Goal: Task Accomplishment & Management: Use online tool/utility

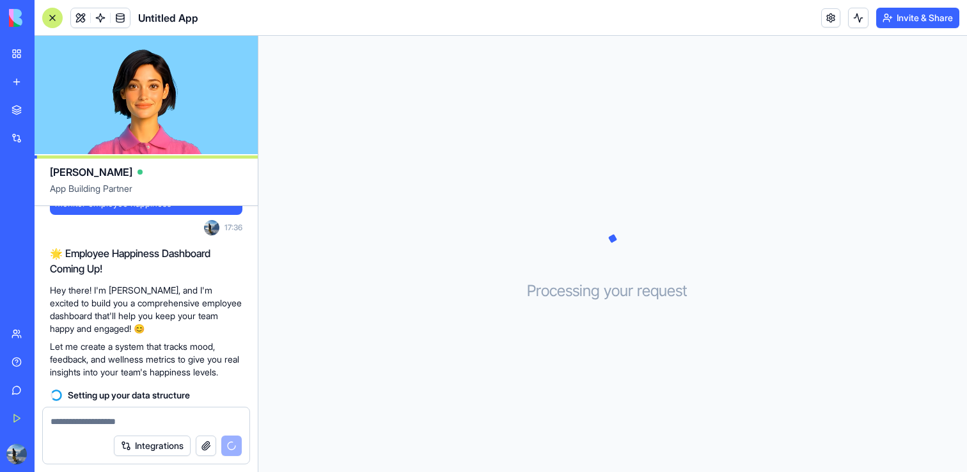
scroll to position [75, 0]
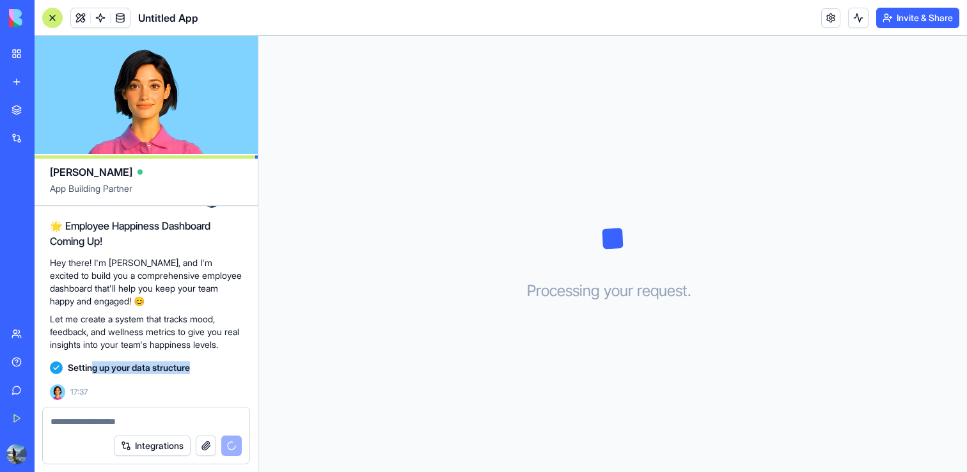
drag, startPoint x: 91, startPoint y: 365, endPoint x: 254, endPoint y: 366, distance: 162.4
click at [254, 366] on div "Build an employee dashboard that helps me monitor employee happiness 17:36 🌟 Em…" at bounding box center [146, 275] width 223 height 263
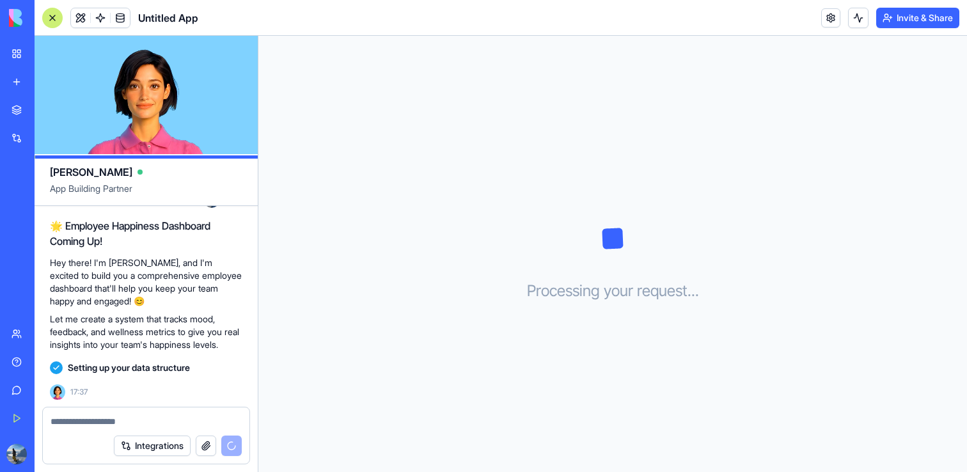
click at [214, 365] on div "Setting up your data structure" at bounding box center [146, 367] width 192 height 13
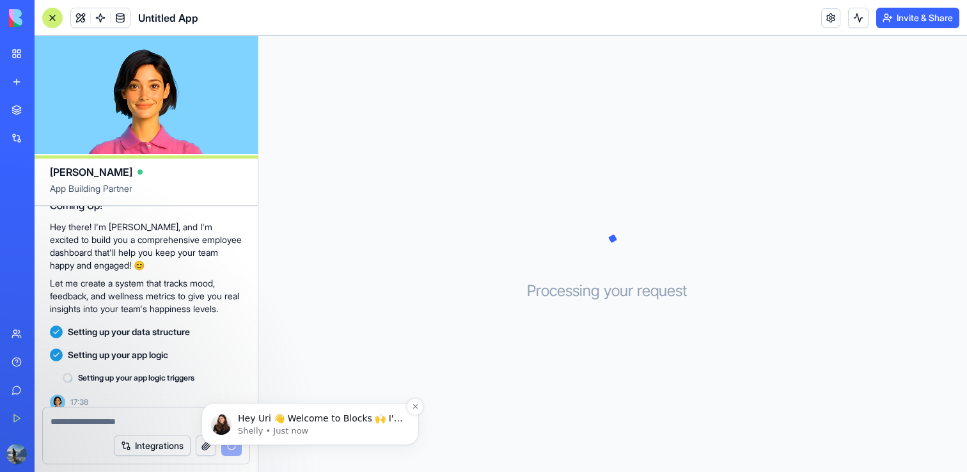
scroll to position [121, 0]
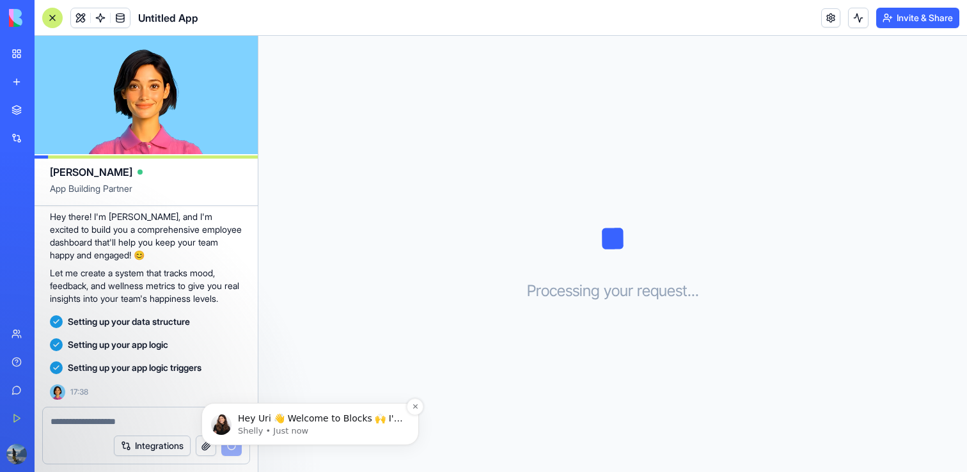
click at [315, 416] on p "Hey Uri 👋 Welcome to Blocks 🙌 I'm here if you have any questions!" at bounding box center [320, 418] width 165 height 13
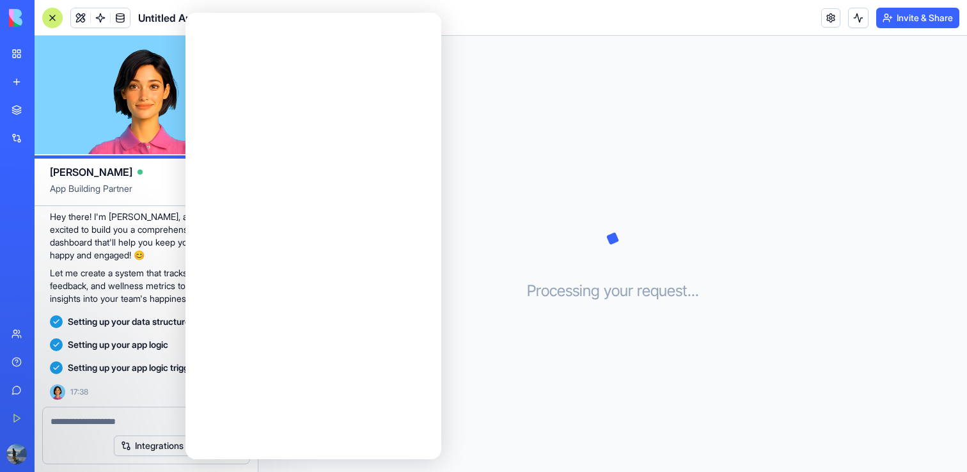
scroll to position [0, 0]
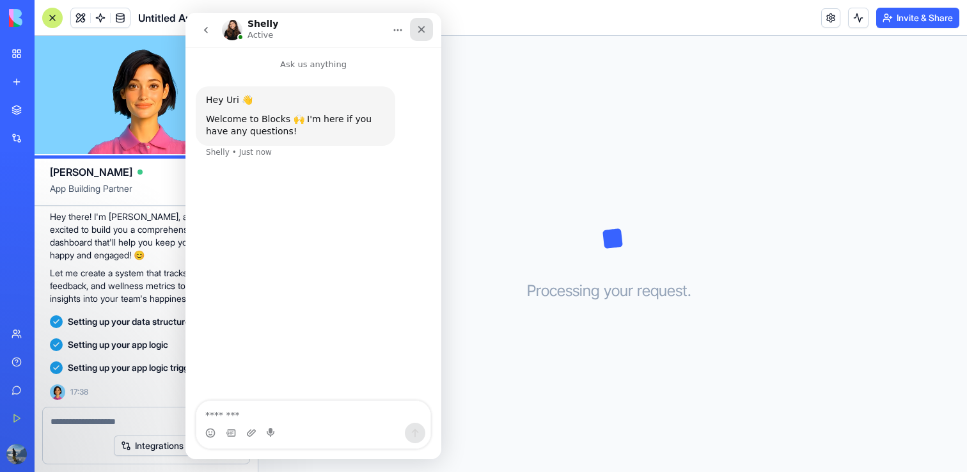
click at [421, 31] on icon "Close" at bounding box center [421, 29] width 10 height 10
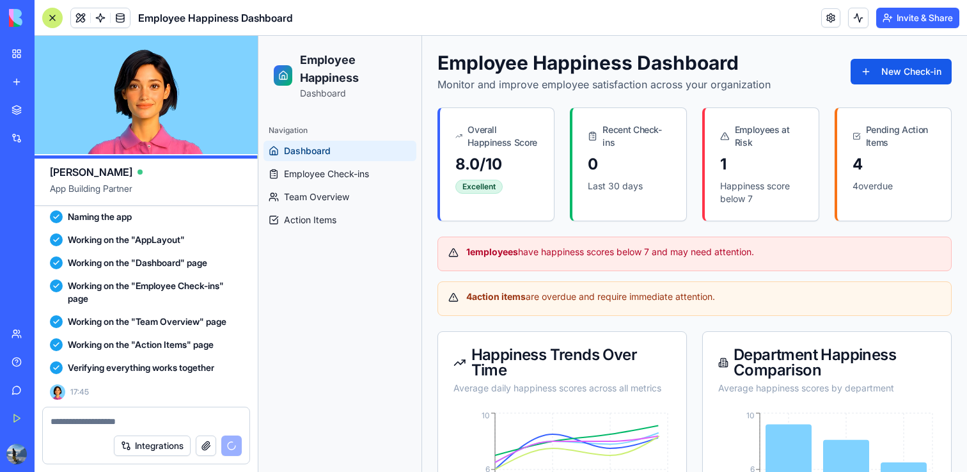
scroll to position [494, 0]
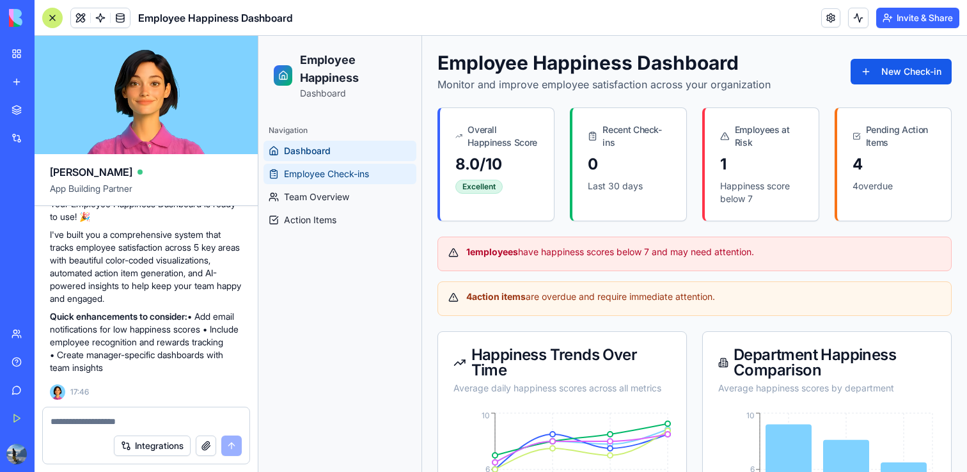
click at [345, 180] on span "Employee Check-ins" at bounding box center [326, 174] width 85 height 13
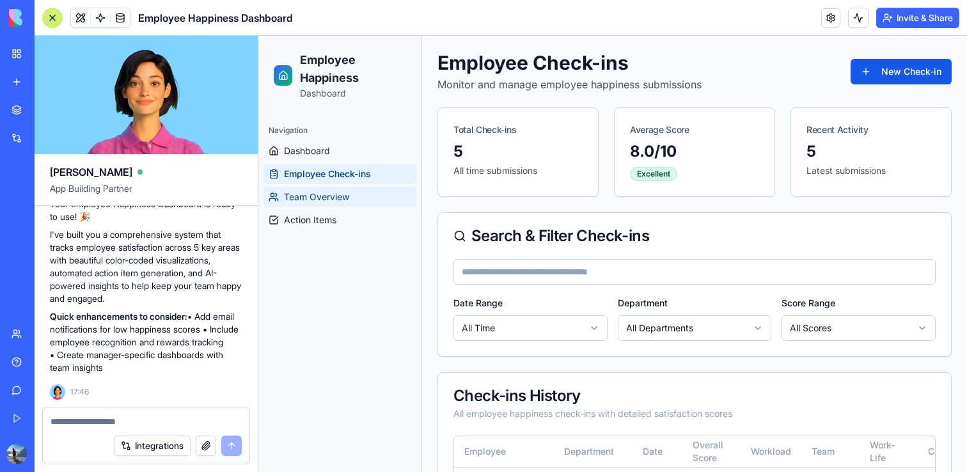
click at [332, 195] on span "Team Overview" at bounding box center [316, 197] width 65 height 13
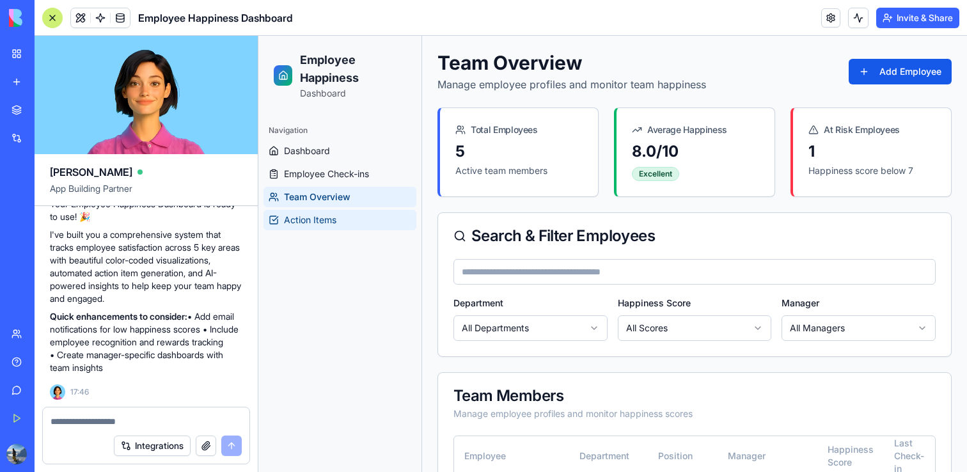
click at [320, 220] on span "Action Items" at bounding box center [310, 220] width 52 height 13
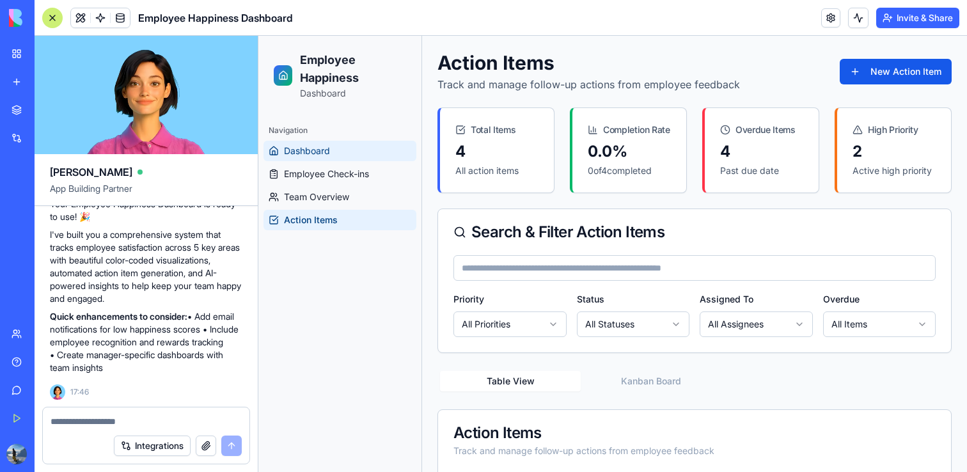
click at [329, 159] on link "Dashboard" at bounding box center [339, 151] width 153 height 20
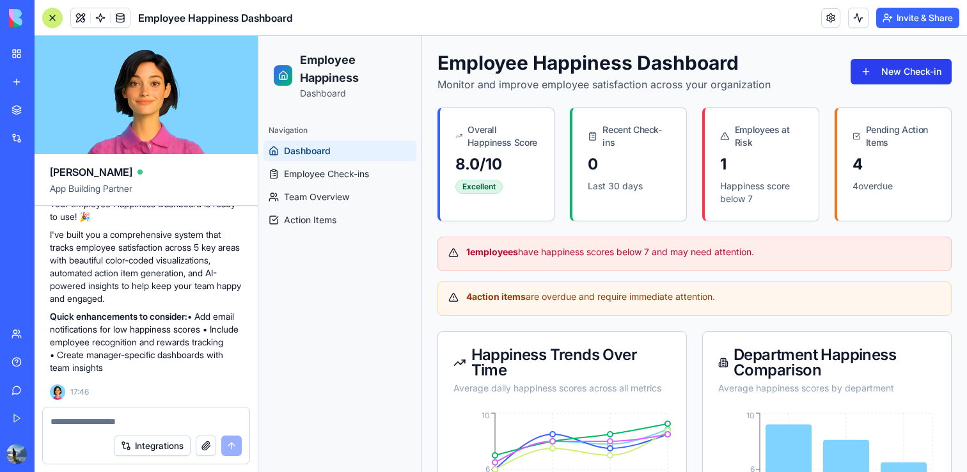
click at [890, 68] on button "New Check-in" at bounding box center [901, 72] width 101 height 26
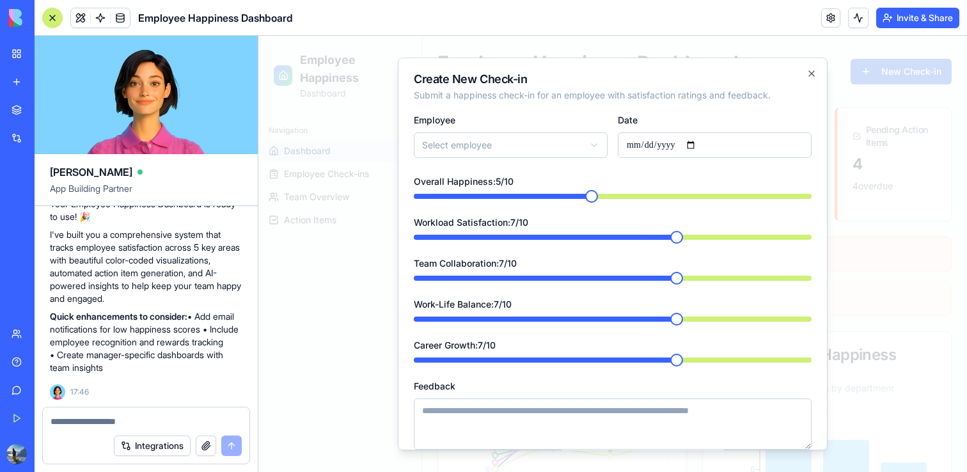
click at [585, 200] on span at bounding box center [591, 196] width 13 height 13
click at [810, 72] on icon "button" at bounding box center [811, 73] width 10 height 10
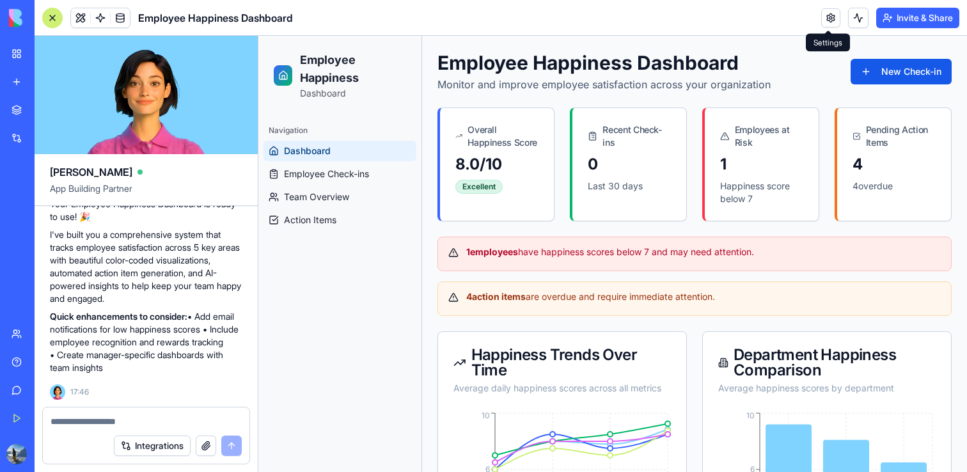
click at [826, 17] on link at bounding box center [830, 17] width 19 height 19
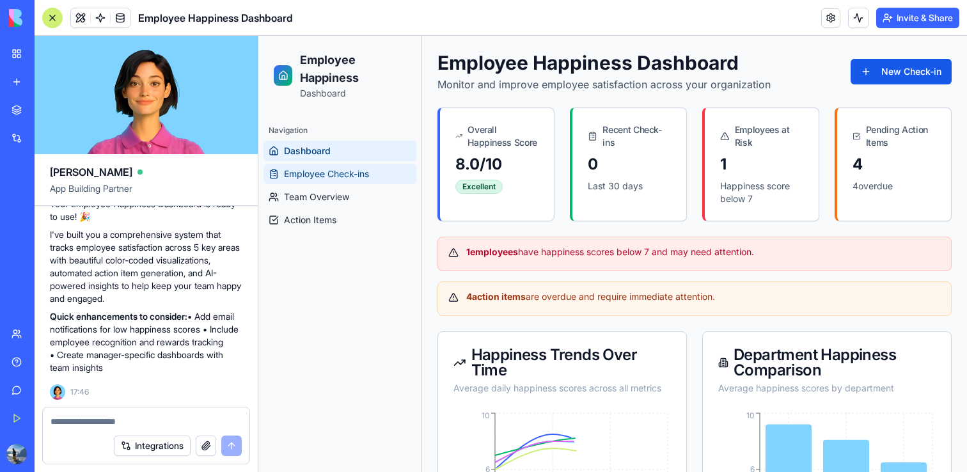
click at [304, 173] on span "Employee Check-ins" at bounding box center [326, 174] width 85 height 13
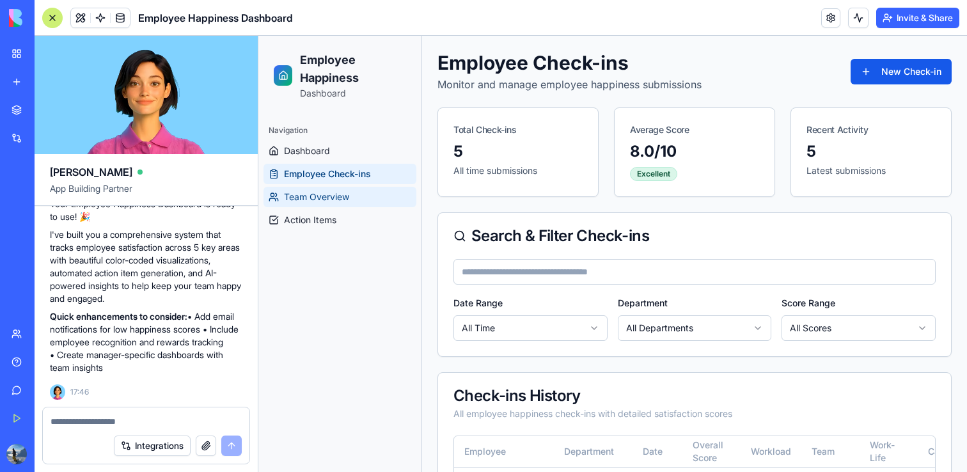
click at [307, 194] on span "Team Overview" at bounding box center [316, 197] width 65 height 13
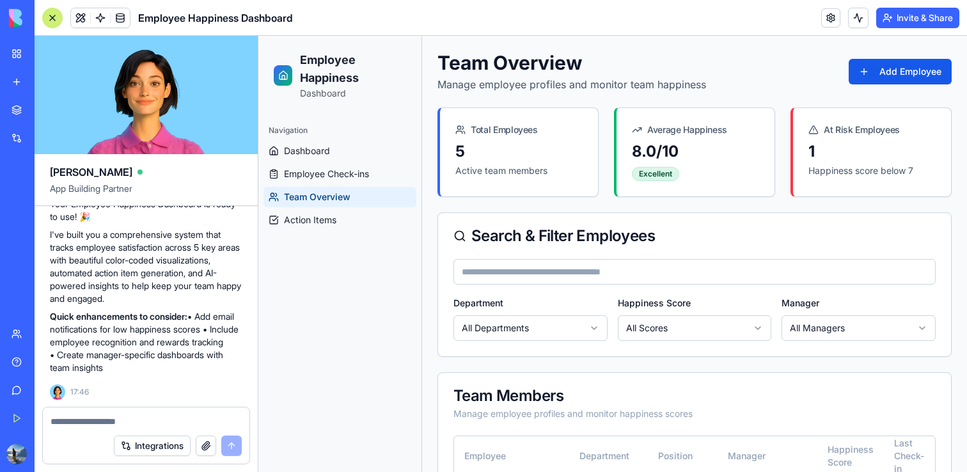
click at [666, 329] on html "Employee Happiness Dashboard Navigation Dashboard Employee Check-ins Team Overv…" at bounding box center [612, 459] width 709 height 846
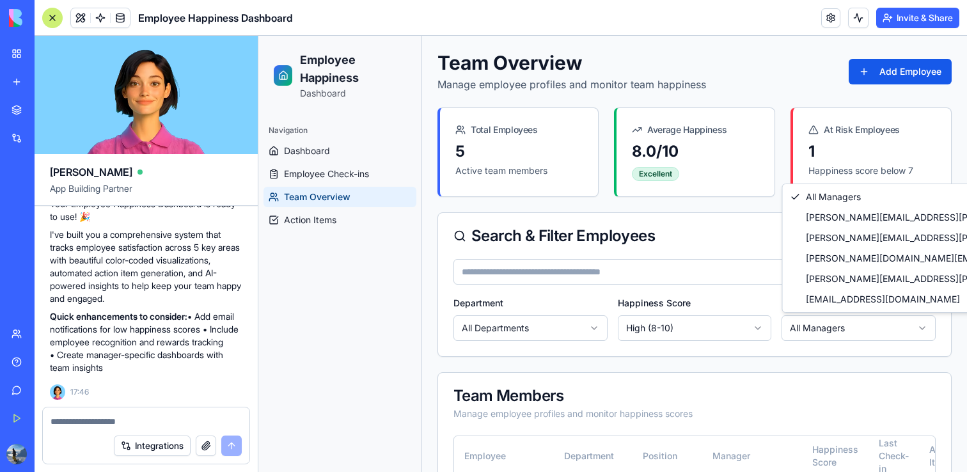
click at [816, 330] on html "Employee Happiness Dashboard Navigation Dashboard Employee Check-ins Team Overv…" at bounding box center [612, 387] width 709 height 702
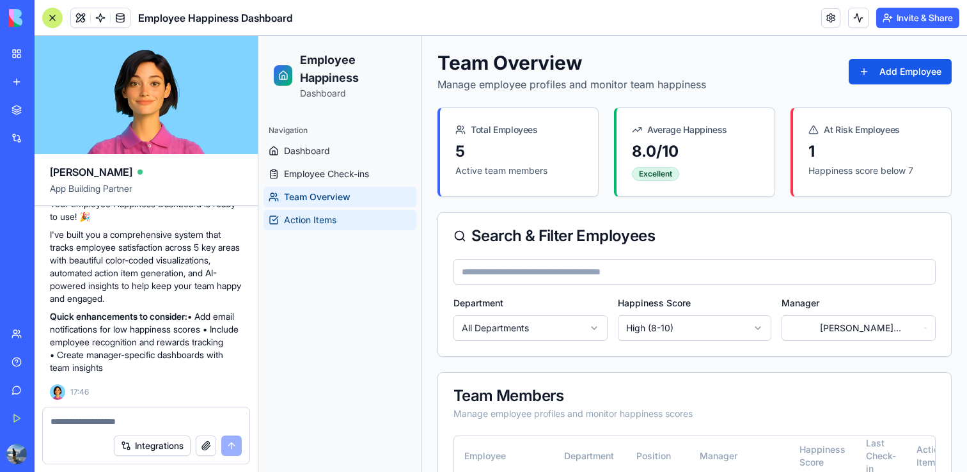
click at [304, 222] on span "Action Items" at bounding box center [310, 220] width 52 height 13
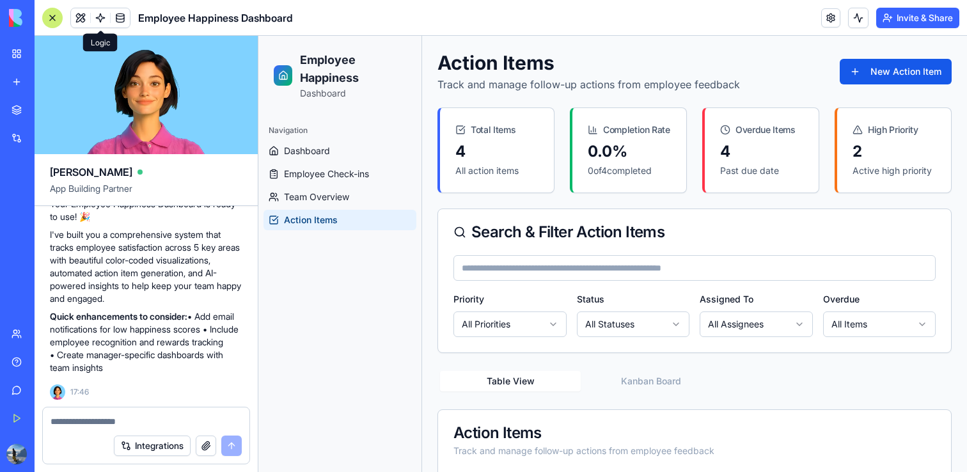
click at [91, 20] on span at bounding box center [100, 18] width 36 height 36
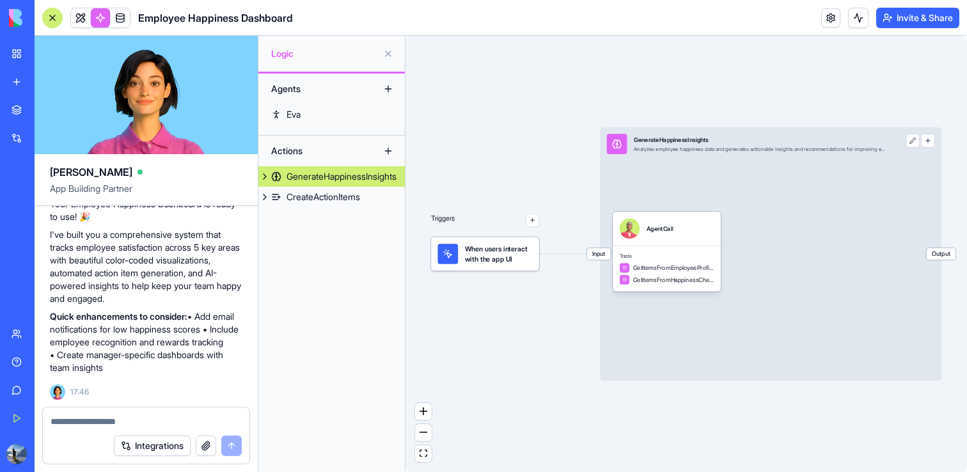
drag, startPoint x: 548, startPoint y: 329, endPoint x: 515, endPoint y: 324, distance: 33.7
click at [515, 324] on div "Triggers When users interact with the app UI Input GenerateHappinessInsights An…" at bounding box center [686, 254] width 562 height 436
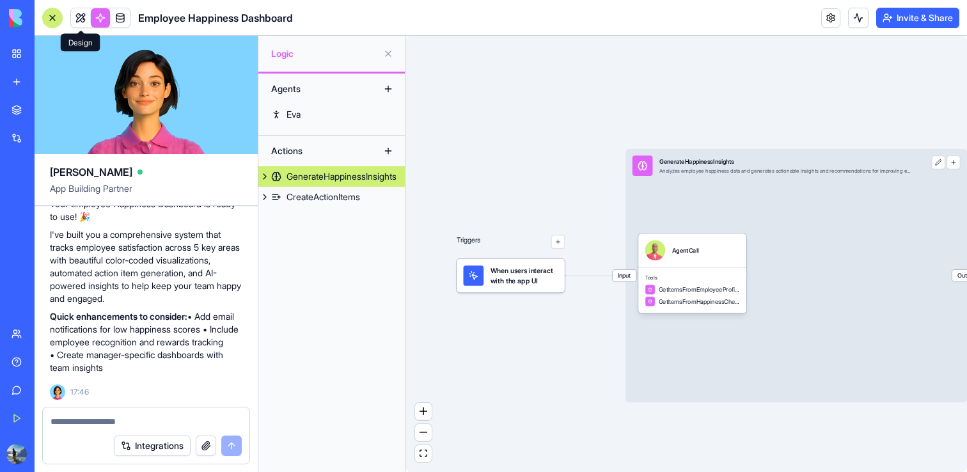
click at [81, 17] on link at bounding box center [80, 17] width 19 height 19
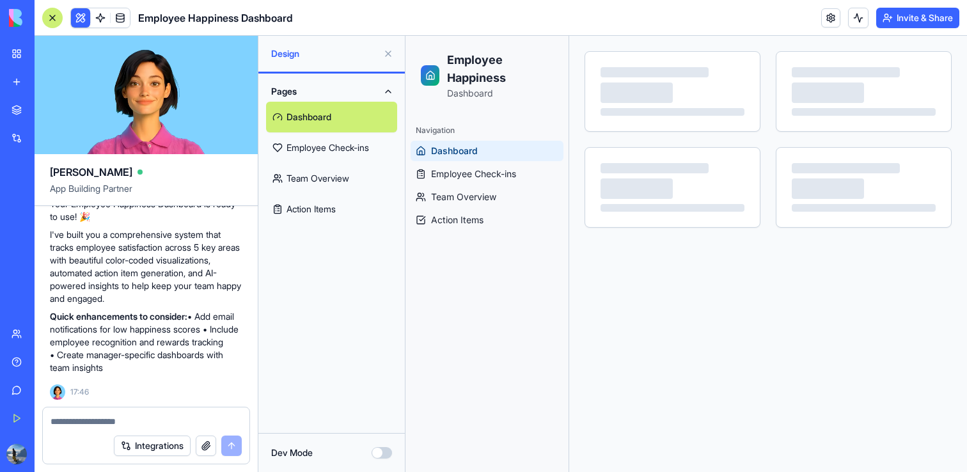
click at [334, 120] on link "Dashboard" at bounding box center [331, 117] width 131 height 31
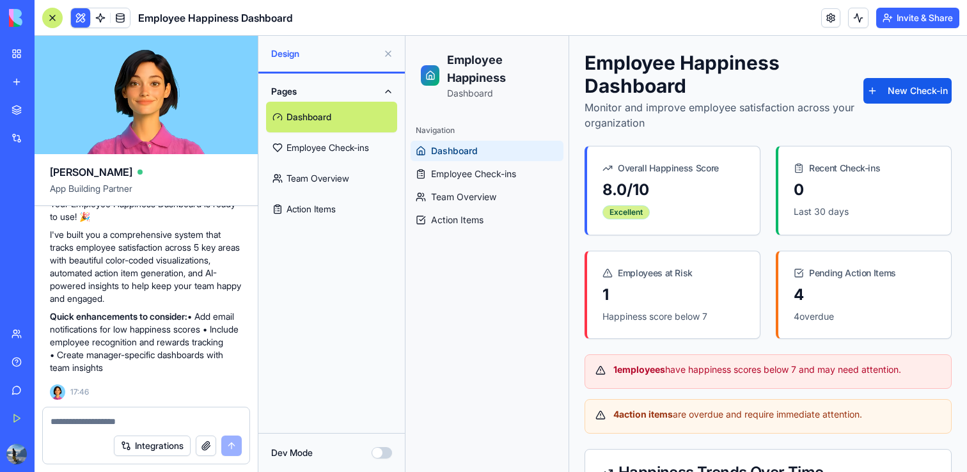
click at [608, 210] on div "Excellent" at bounding box center [625, 212] width 47 height 14
click at [457, 152] on span "Dashboard" at bounding box center [454, 151] width 47 height 13
click at [452, 172] on span "Employee Check-ins" at bounding box center [473, 174] width 85 height 13
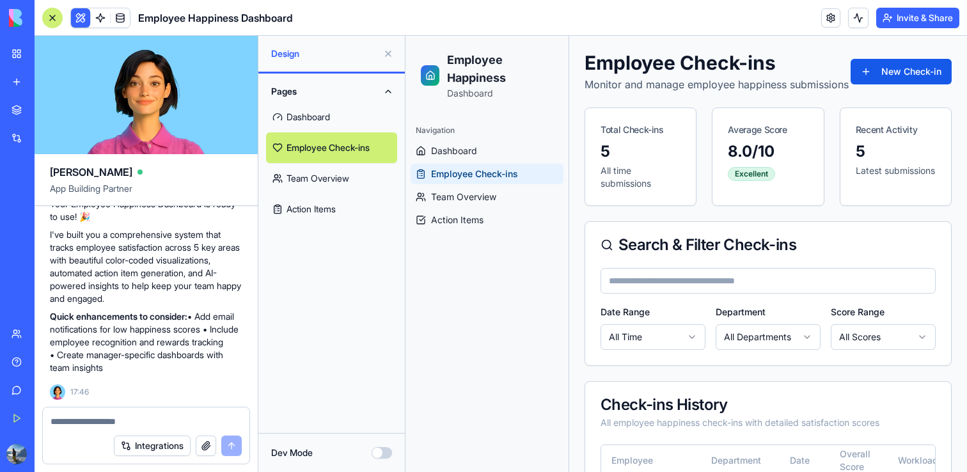
click at [682, 161] on div "5 All time submissions" at bounding box center [640, 173] width 111 height 64
click at [333, 185] on link "Team Overview" at bounding box center [331, 178] width 131 height 31
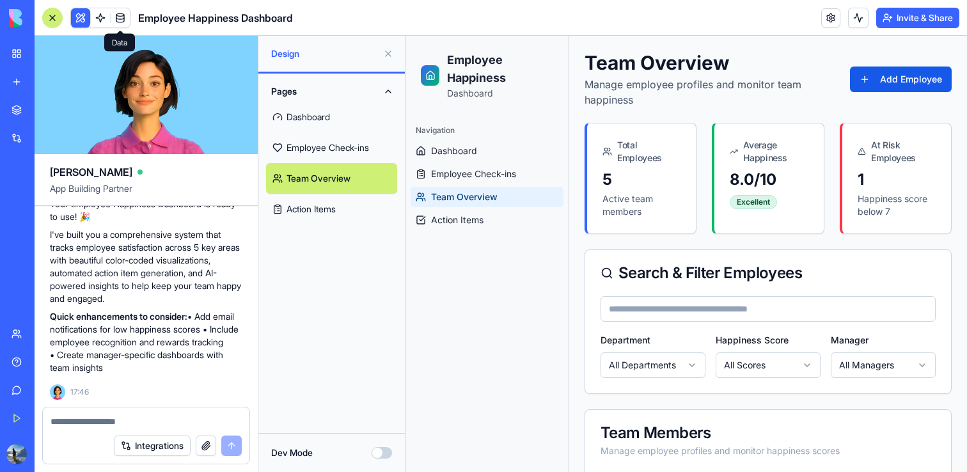
click at [125, 19] on span at bounding box center [120, 18] width 36 height 36
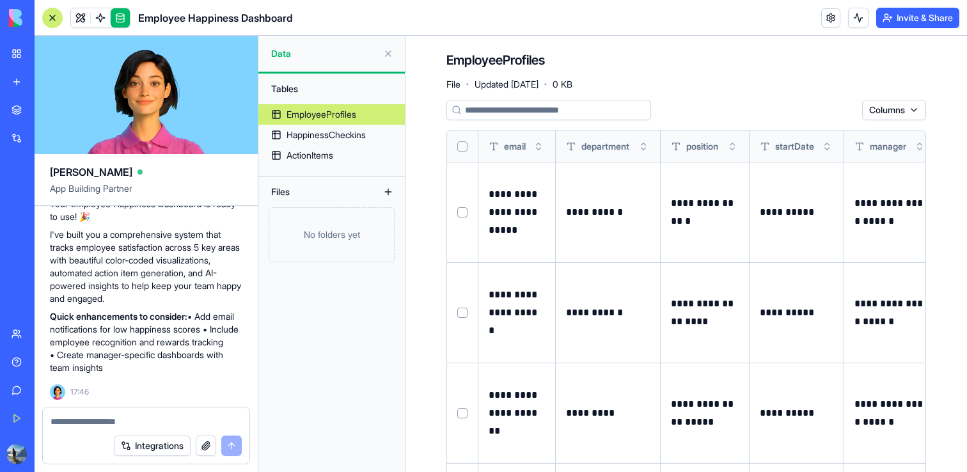
click at [911, 111] on html "BETA My Workspace New app Marketplace Integrations Recent Untitled App AI Logo …" at bounding box center [483, 236] width 967 height 472
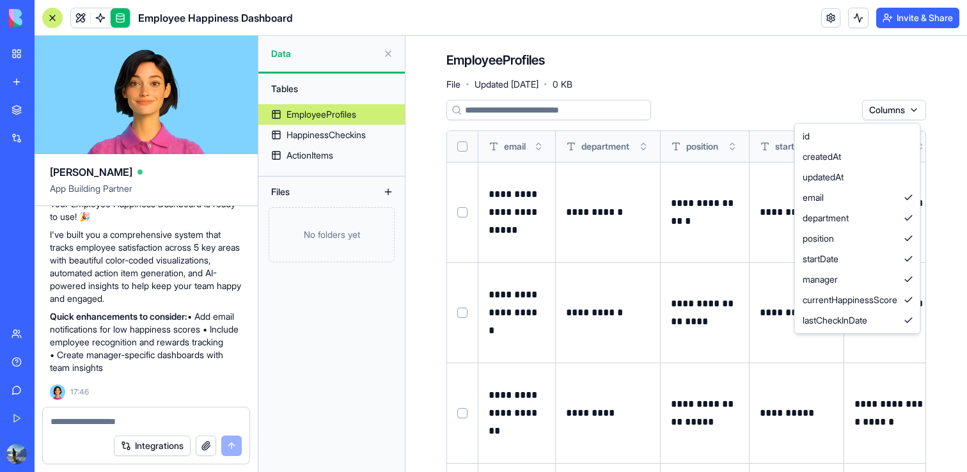
click at [911, 111] on html "BETA My Workspace New app Marketplace Integrations Recent Untitled App AI Logo …" at bounding box center [483, 236] width 967 height 472
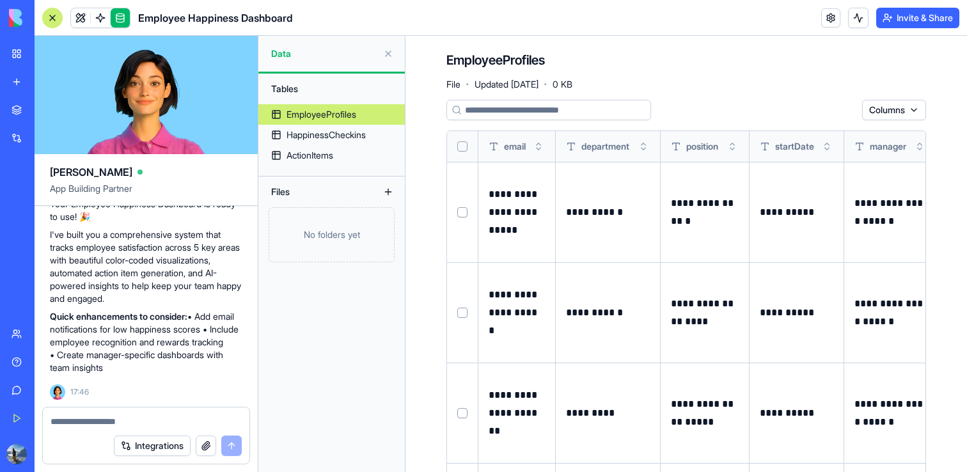
click at [746, 85] on div "EmployeeProfiles File · Updated [DATE] · 0 KB" at bounding box center [686, 70] width 480 height 38
click at [682, 82] on div "EmployeeProfiles File · Updated [DATE] · 0 KB" at bounding box center [686, 70] width 480 height 38
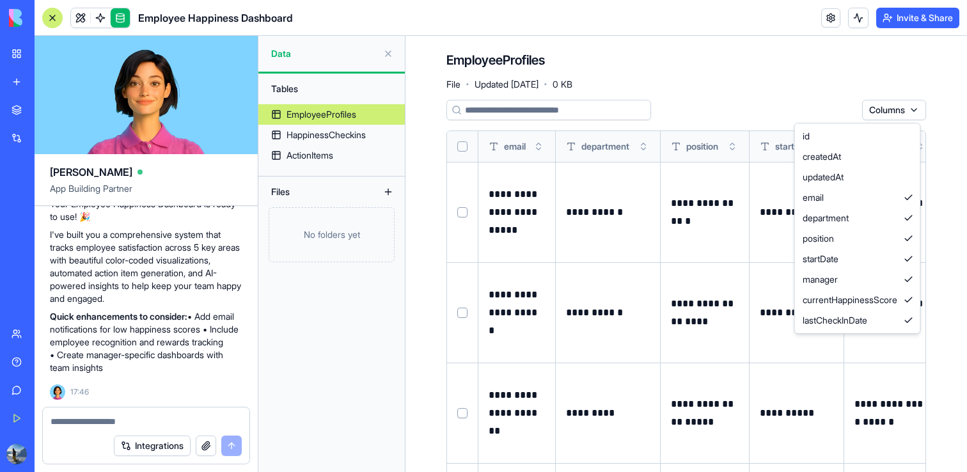
click at [918, 107] on html "BETA My Workspace New app Marketplace Integrations Recent Untitled App AI Logo …" at bounding box center [483, 236] width 967 height 472
click at [760, 132] on html "BETA My Workspace New app Marketplace Integrations Recent Untitled App AI Logo …" at bounding box center [483, 236] width 967 height 472
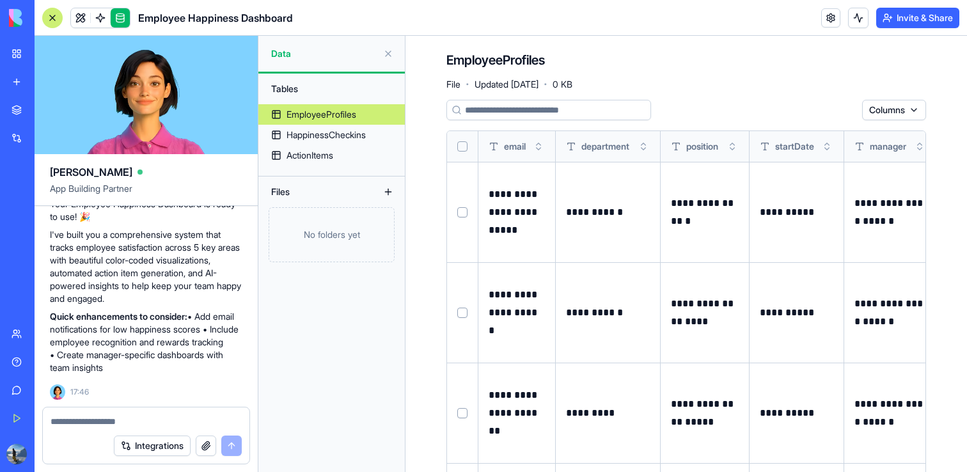
click at [387, 191] on button at bounding box center [388, 192] width 20 height 20
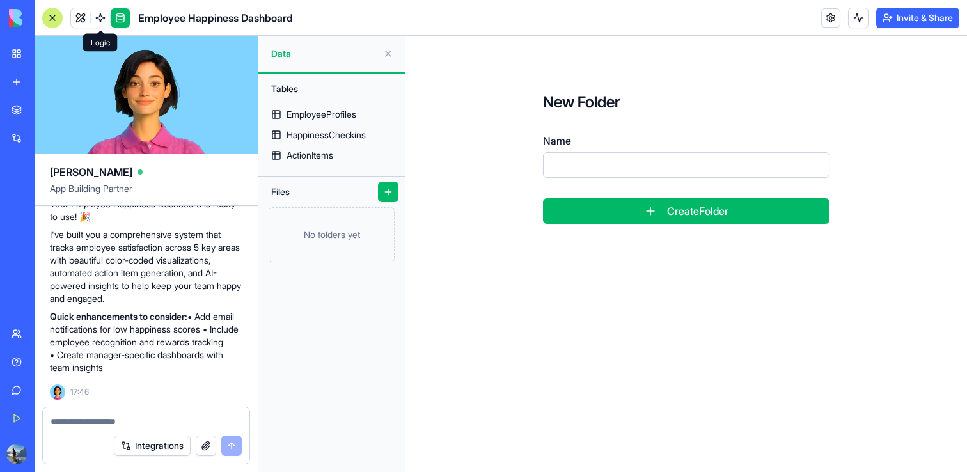
click at [101, 18] on link at bounding box center [100, 17] width 19 height 19
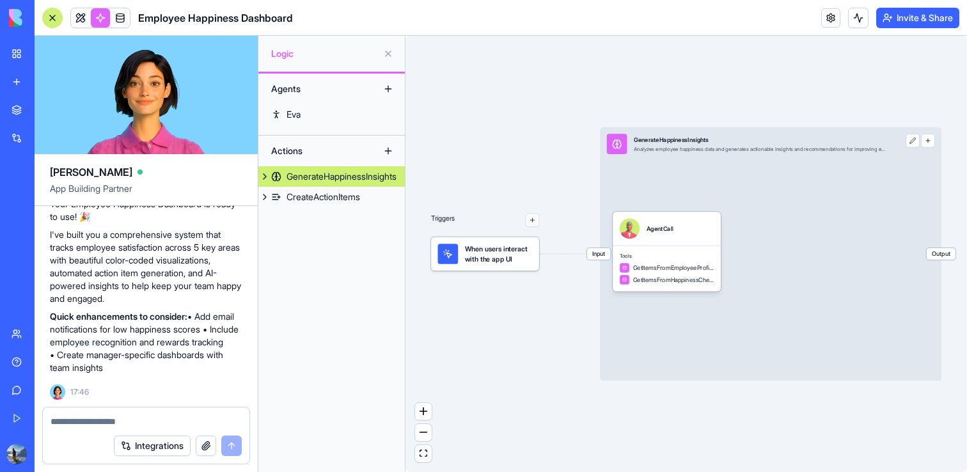
click at [384, 89] on button at bounding box center [388, 89] width 20 height 20
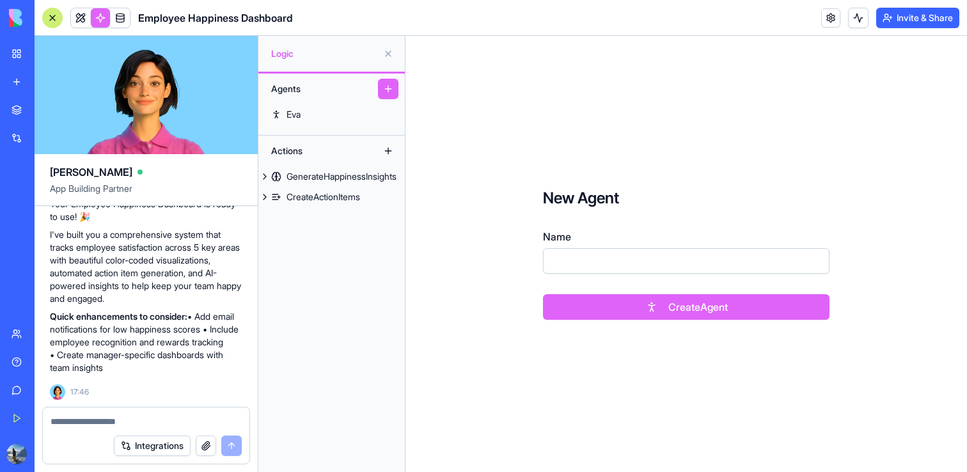
click at [583, 255] on input "Name" at bounding box center [686, 261] width 287 height 26
click at [913, 22] on button "Invite & Share" at bounding box center [917, 18] width 83 height 20
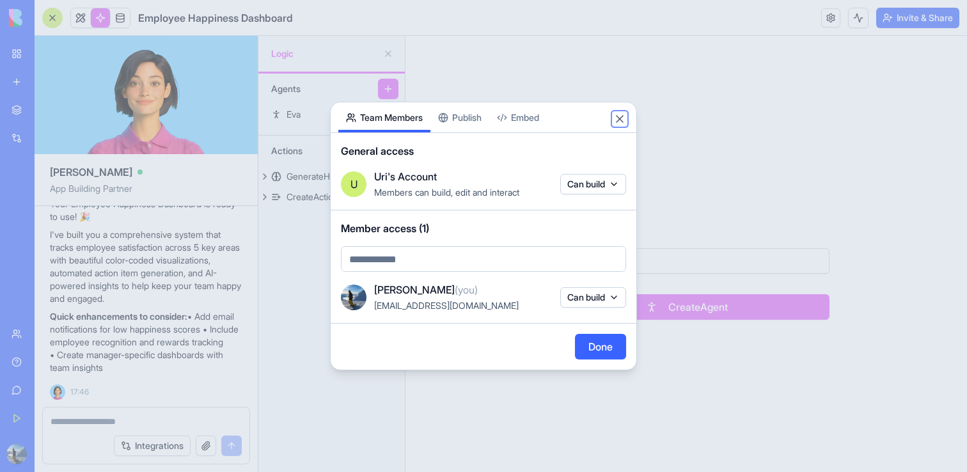
click at [618, 116] on button "Close" at bounding box center [619, 119] width 13 height 13
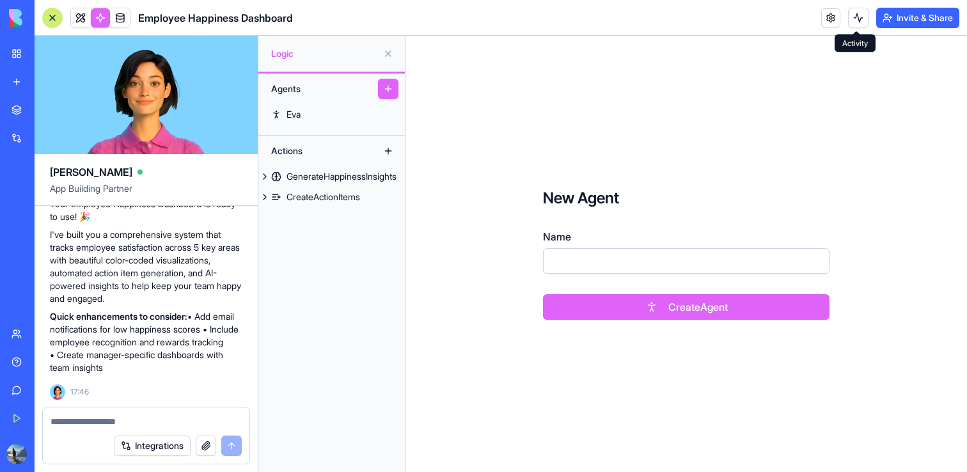
click at [855, 17] on button at bounding box center [858, 18] width 20 height 20
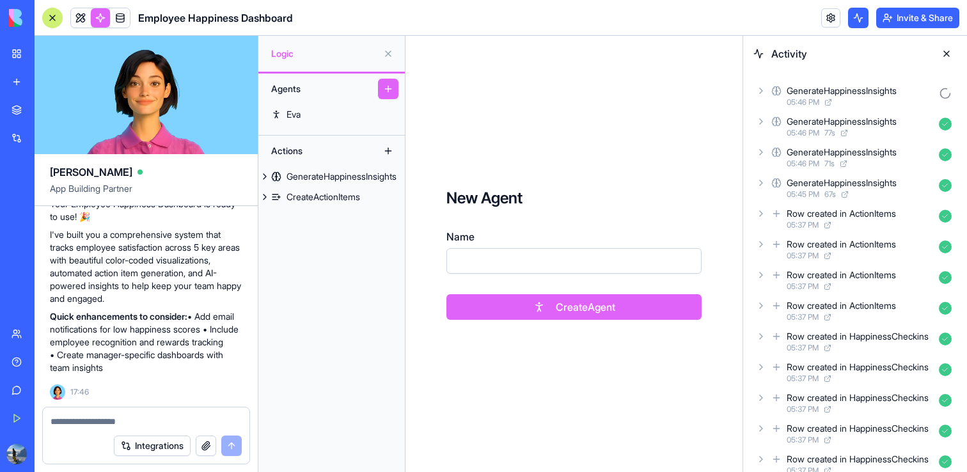
click at [761, 124] on icon at bounding box center [761, 121] width 10 height 10
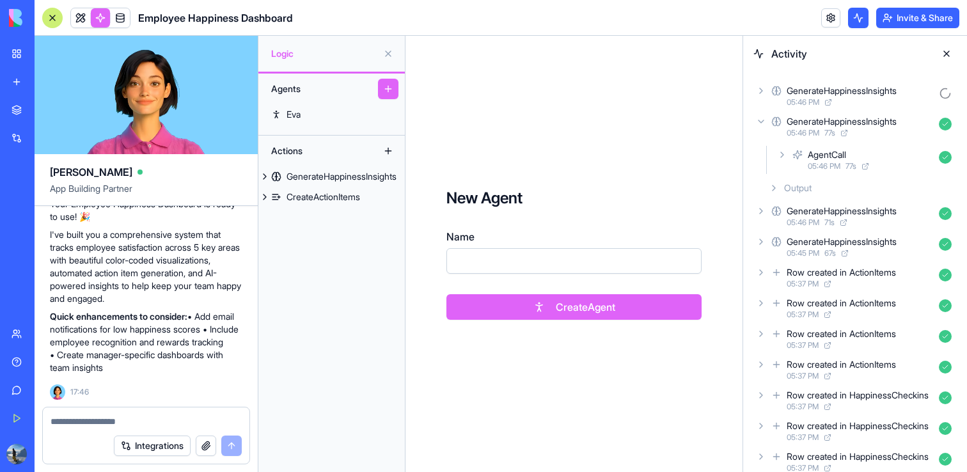
click at [760, 207] on icon at bounding box center [761, 211] width 10 height 10
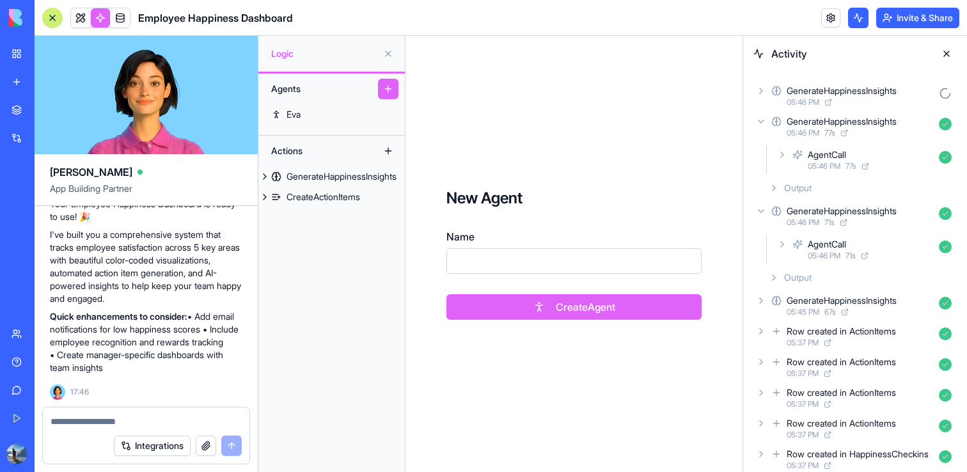
click at [777, 187] on icon at bounding box center [774, 188] width 10 height 10
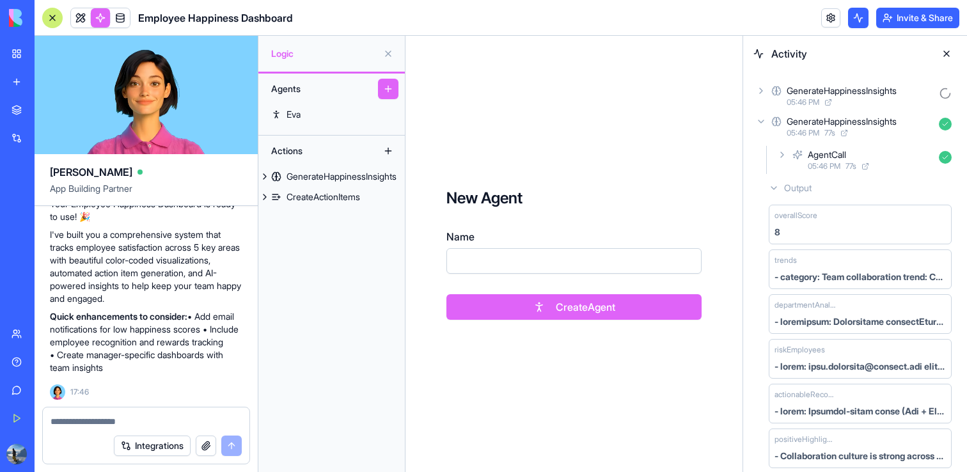
click at [945, 51] on button at bounding box center [946, 53] width 20 height 20
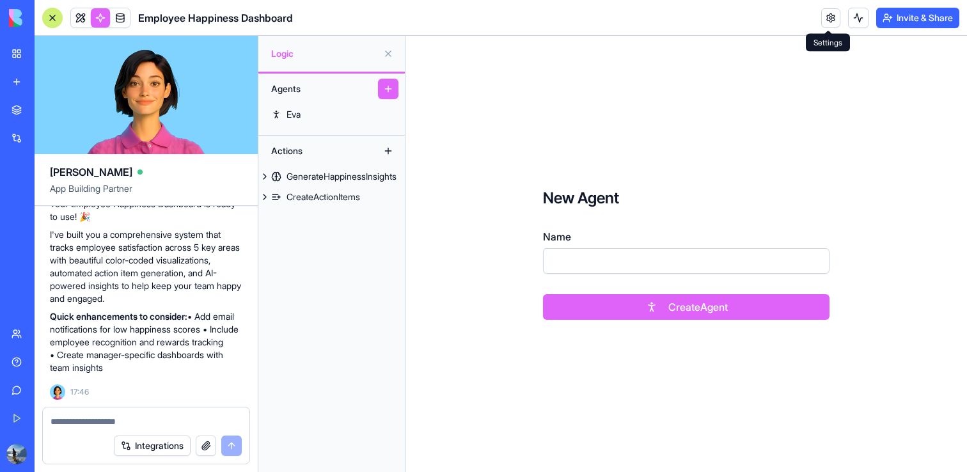
click at [826, 15] on link at bounding box center [830, 17] width 19 height 19
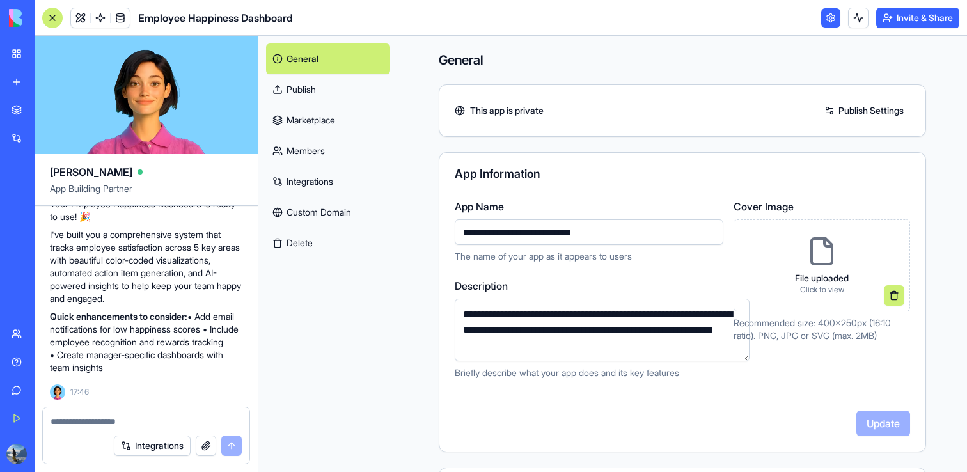
click at [828, 24] on link at bounding box center [830, 17] width 19 height 19
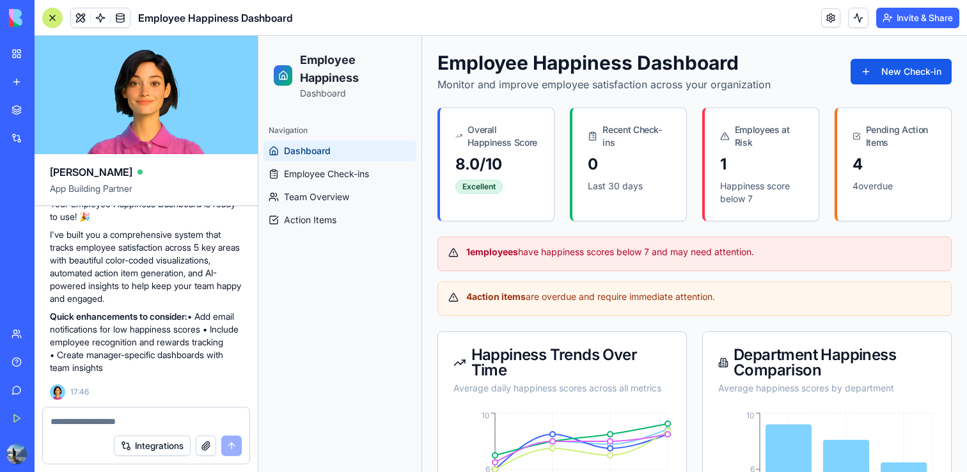
click at [18, 46] on link "My Workspace" at bounding box center [29, 54] width 51 height 26
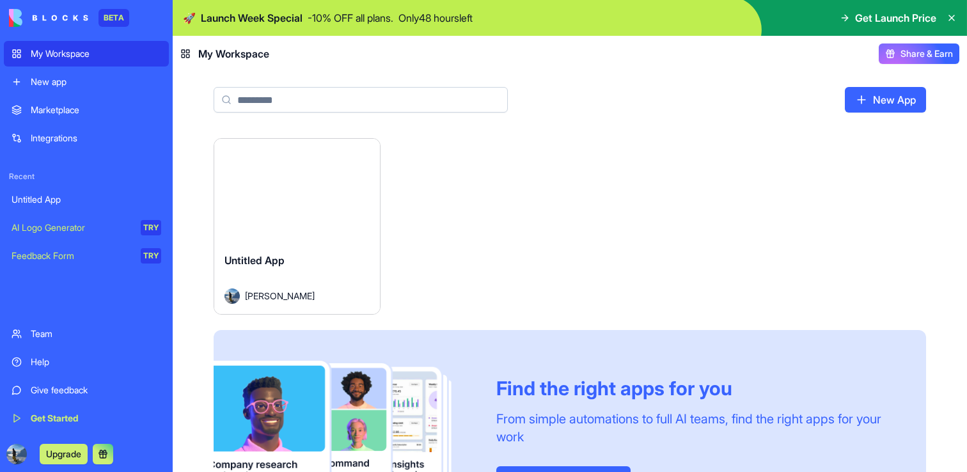
click at [45, 415] on div "Get Started" at bounding box center [96, 418] width 130 height 13
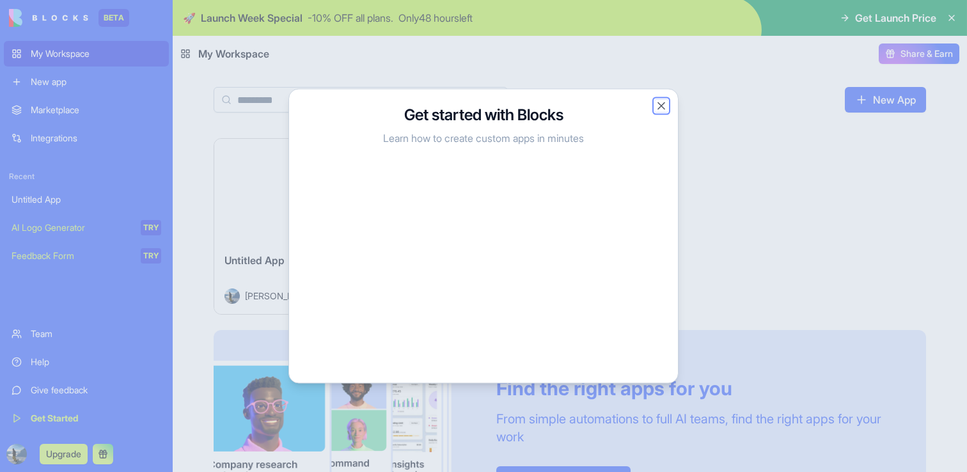
click at [659, 105] on button "Close" at bounding box center [661, 106] width 13 height 13
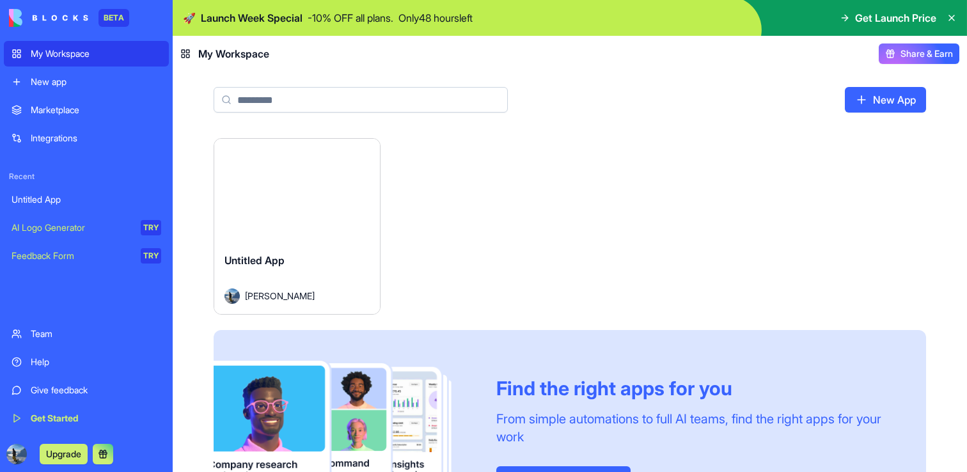
click at [50, 113] on div "Marketplace" at bounding box center [96, 110] width 130 height 13
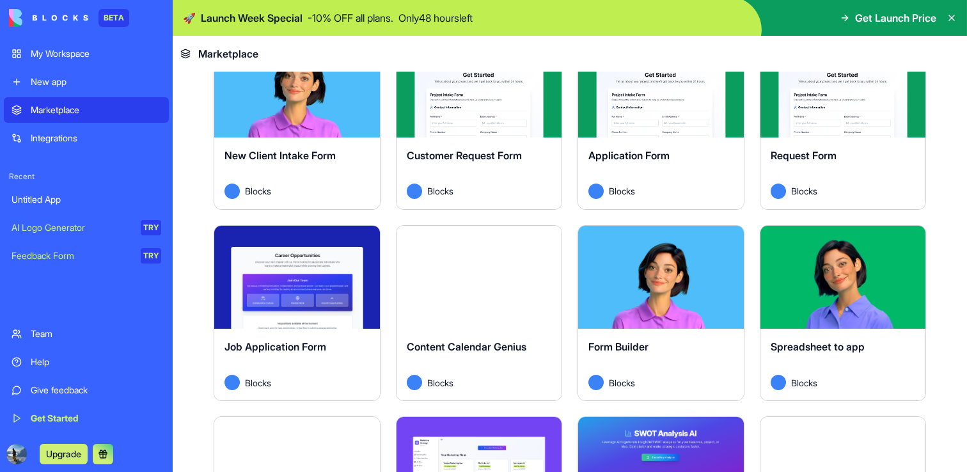
scroll to position [1652, 0]
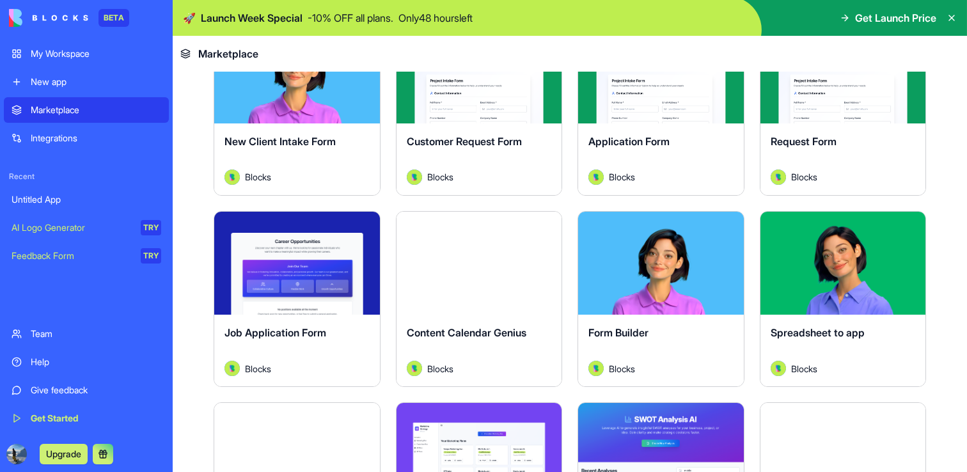
click at [467, 266] on button "Explore" at bounding box center [479, 263] width 96 height 26
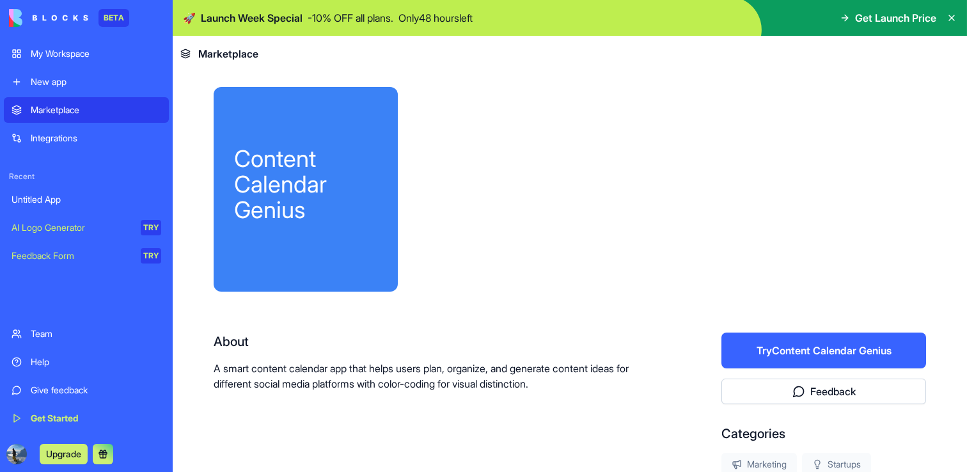
click at [618, 198] on div at bounding box center [672, 189] width 508 height 205
click at [857, 111] on div at bounding box center [672, 189] width 508 height 205
click at [799, 109] on div at bounding box center [672, 189] width 508 height 205
click at [794, 109] on div at bounding box center [672, 189] width 508 height 205
click at [796, 356] on button "Try Content Calendar Genius" at bounding box center [823, 351] width 205 height 36
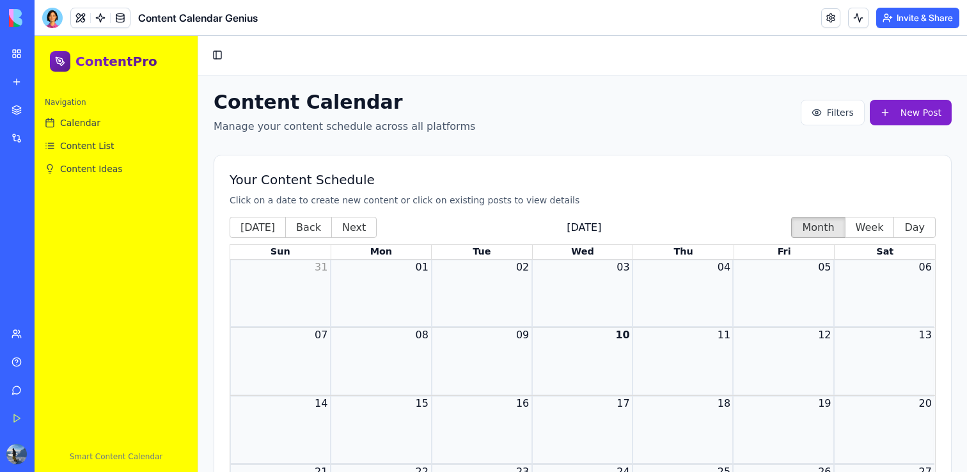
drag, startPoint x: 495, startPoint y: 335, endPoint x: 479, endPoint y: 383, distance: 50.6
click at [479, 384] on div "07 08 09 10 11 12 13" at bounding box center [582, 361] width 705 height 68
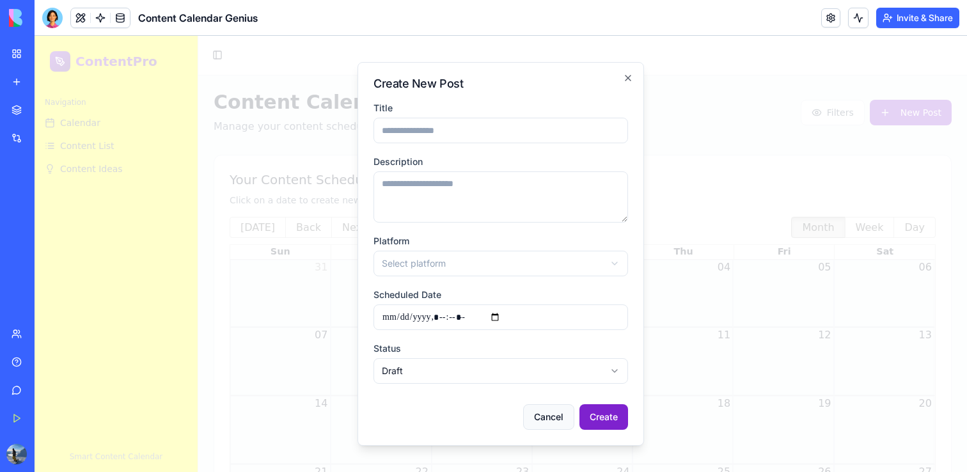
click at [546, 413] on button "Cancel" at bounding box center [548, 417] width 51 height 26
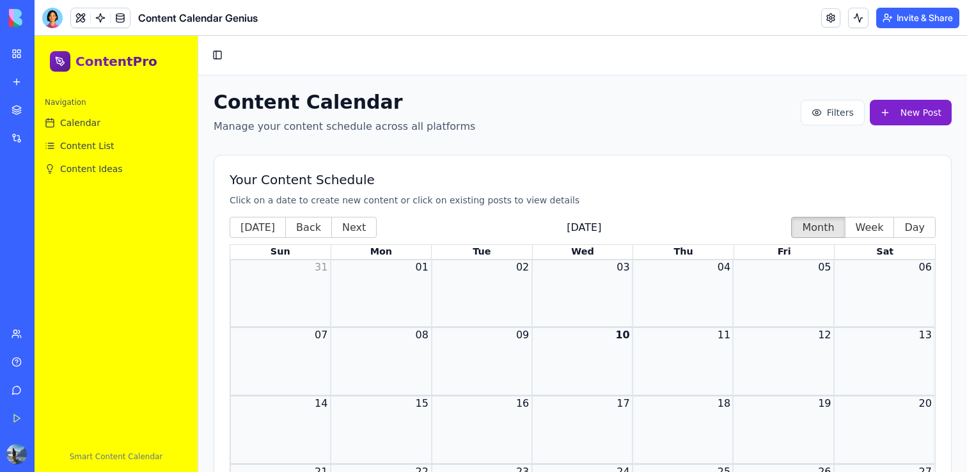
click at [545, 352] on div "Month View" at bounding box center [582, 361] width 100 height 68
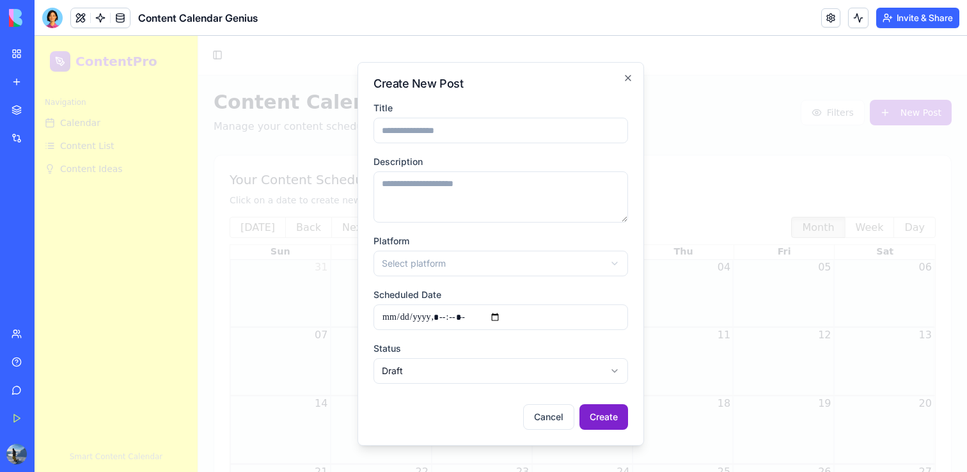
click at [477, 124] on input "Title" at bounding box center [500, 131] width 255 height 26
type input "******"
click at [480, 210] on textarea "Description" at bounding box center [500, 196] width 255 height 51
click at [480, 210] on textarea "****" at bounding box center [500, 196] width 255 height 51
type textarea "****"
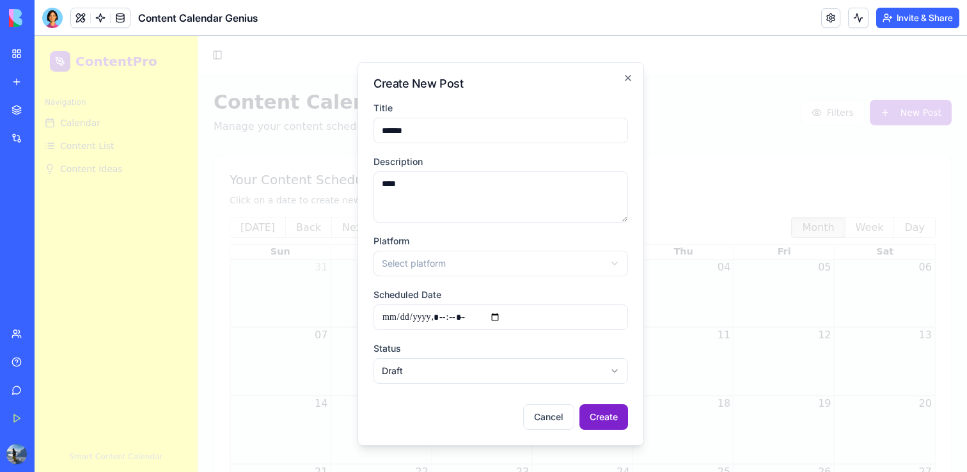
click at [477, 259] on body "ContentPro Navigation Calendar Content List Content Ideas Smart Content Calenda…" at bounding box center [501, 334] width 932 height 596
click at [591, 413] on button "Create" at bounding box center [603, 417] width 49 height 26
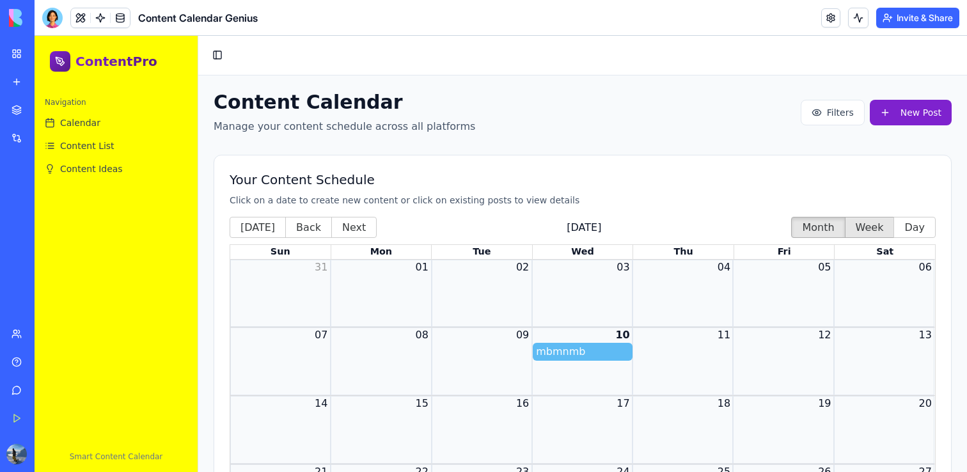
click at [864, 233] on button "Week" at bounding box center [870, 227] width 50 height 21
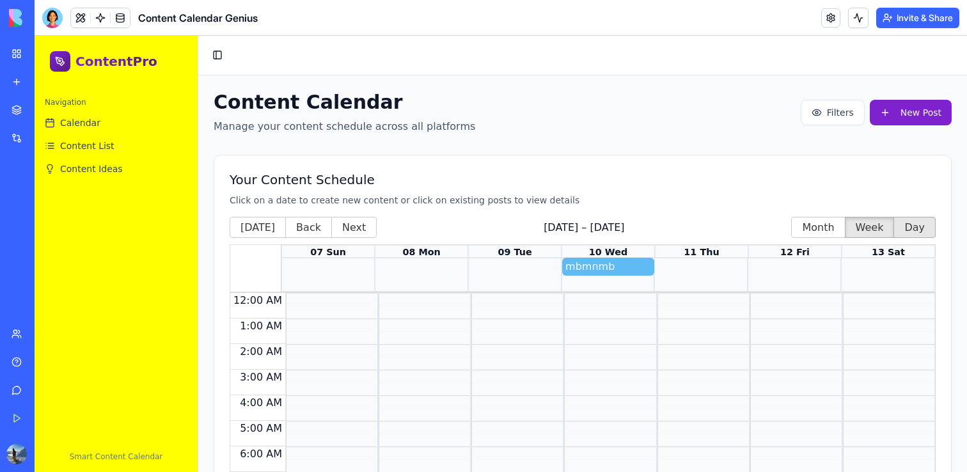
click at [911, 227] on button "Day" at bounding box center [914, 227] width 42 height 21
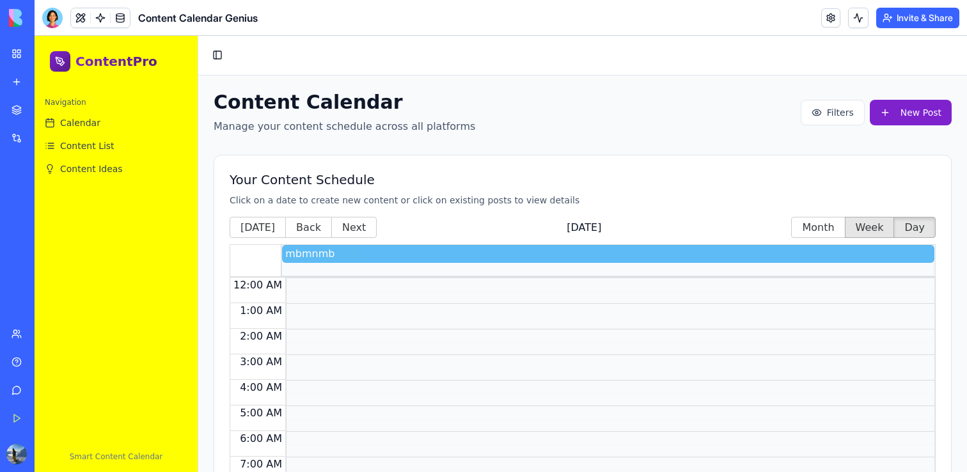
click at [883, 227] on button "Week" at bounding box center [870, 227] width 50 height 21
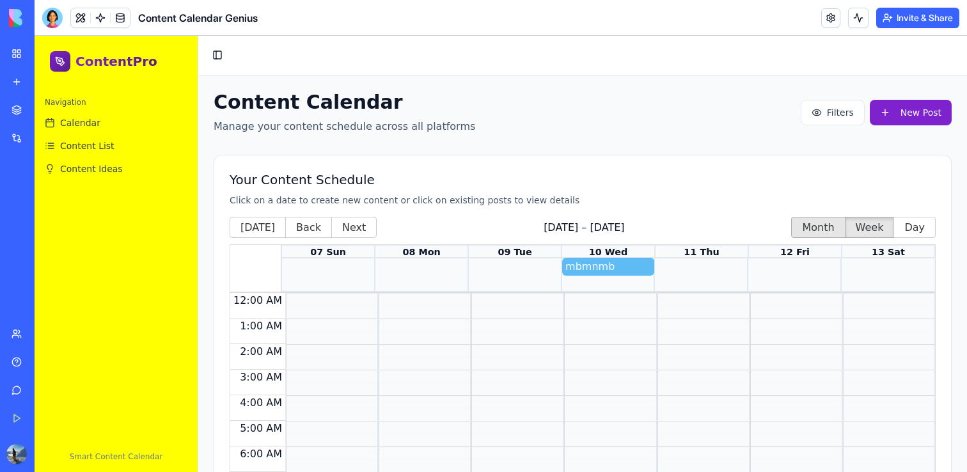
click at [833, 227] on button "Month" at bounding box center [818, 227] width 54 height 21
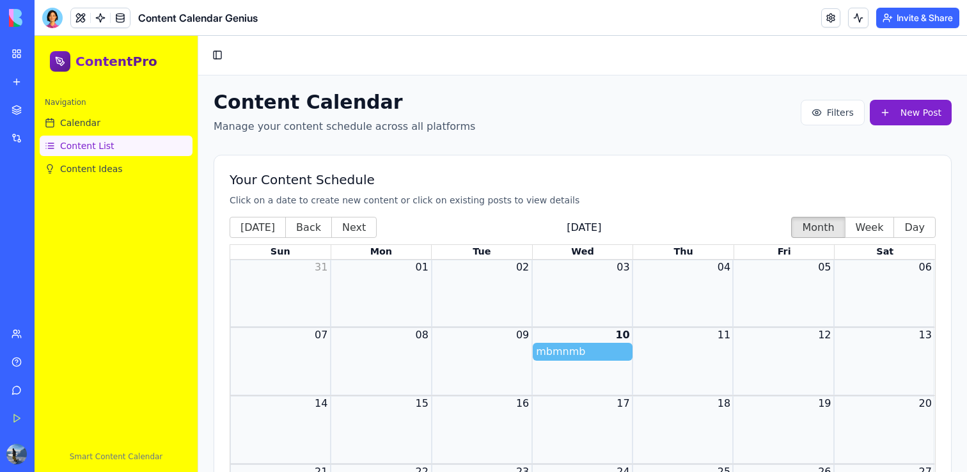
click at [75, 152] on span "Content List" at bounding box center [87, 145] width 54 height 13
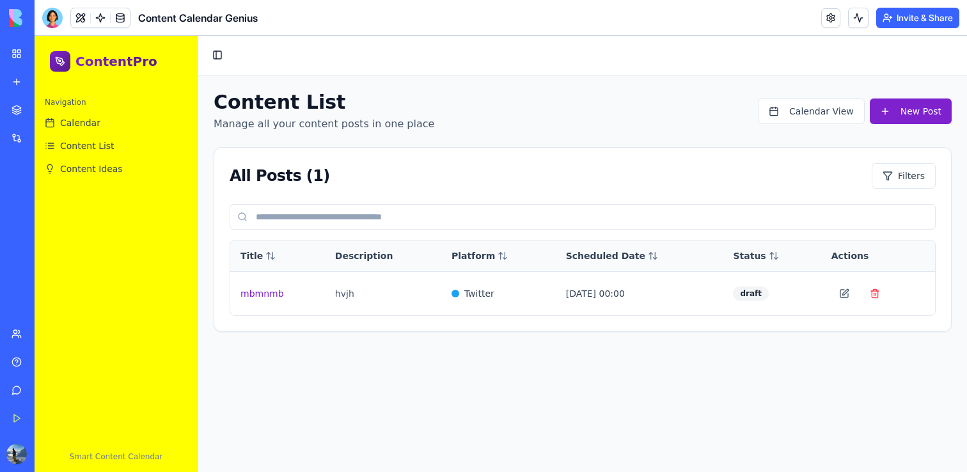
click at [70, 107] on div "Navigation" at bounding box center [116, 102] width 153 height 20
click at [75, 115] on link "Calendar" at bounding box center [116, 123] width 153 height 20
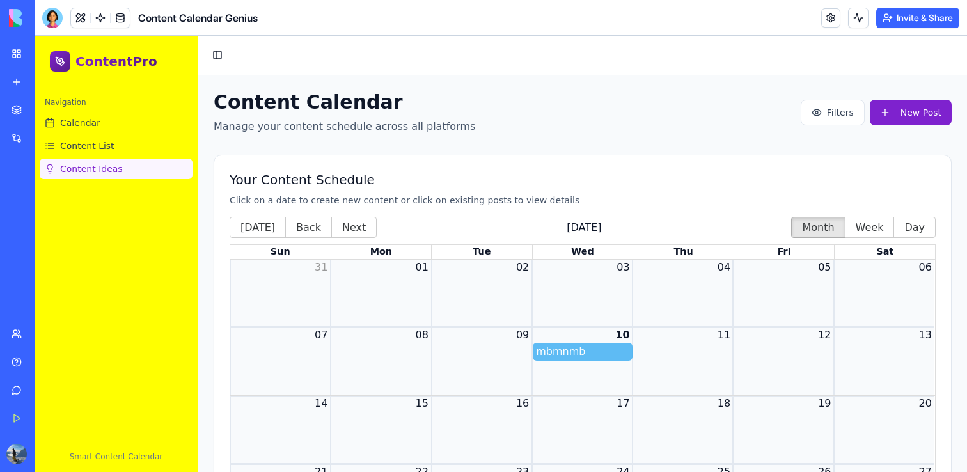
click at [90, 166] on span "Content Ideas" at bounding box center [91, 168] width 63 height 13
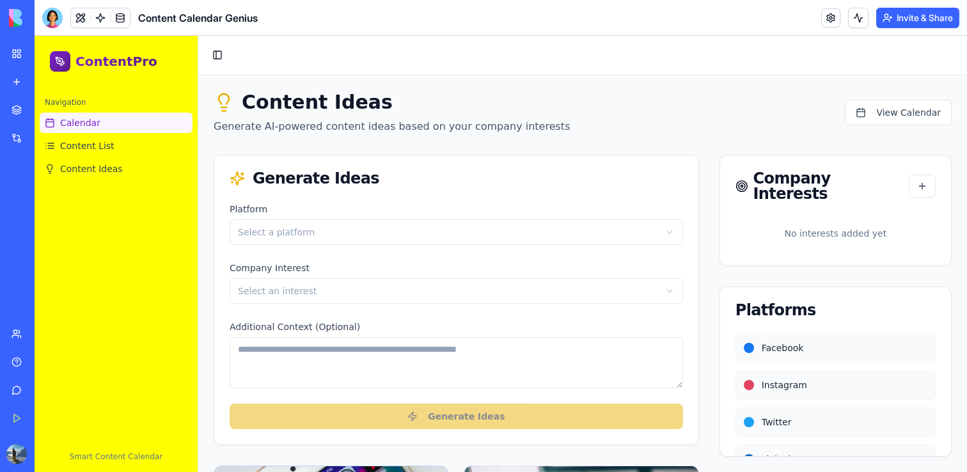
click at [81, 124] on span "Calendar" at bounding box center [80, 122] width 40 height 13
